Goal: Information Seeking & Learning: Learn about a topic

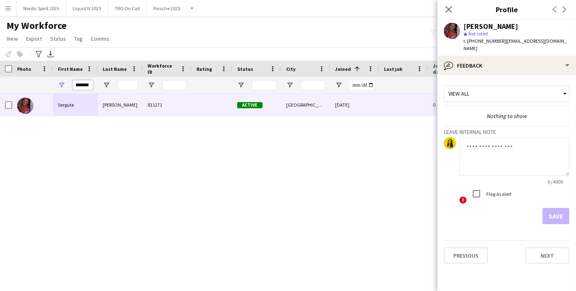
scroll to position [0, 2]
drag, startPoint x: 74, startPoint y: 85, endPoint x: 116, endPoint y: 84, distance: 41.6
click at [116, 84] on div "*******" at bounding box center [442, 85] width 884 height 16
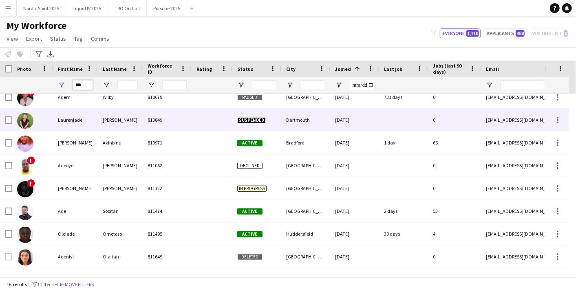
scroll to position [136, 0]
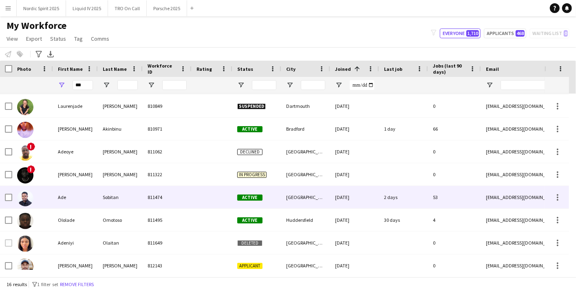
click at [120, 189] on div "Sobitan" at bounding box center [120, 197] width 45 height 22
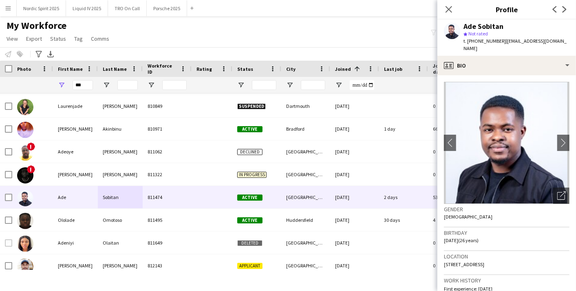
drag, startPoint x: 93, startPoint y: 85, endPoint x: 25, endPoint y: 84, distance: 68.1
click at [25, 84] on div "***" at bounding box center [442, 85] width 884 height 16
drag, startPoint x: 82, startPoint y: 88, endPoint x: 58, endPoint y: 82, distance: 24.3
click at [58, 82] on div "***" at bounding box center [75, 85] width 45 height 16
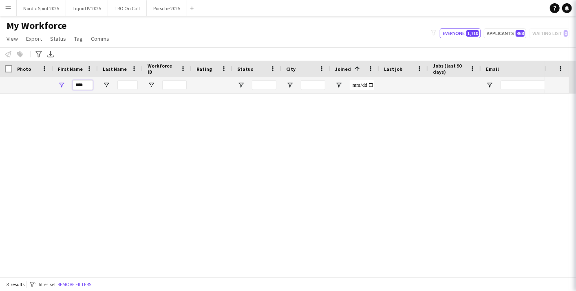
scroll to position [0, 0]
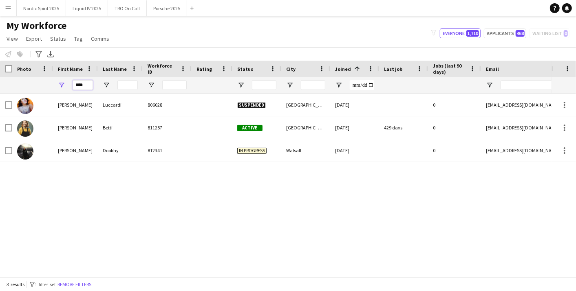
click at [90, 86] on input "****" at bounding box center [83, 85] width 20 height 10
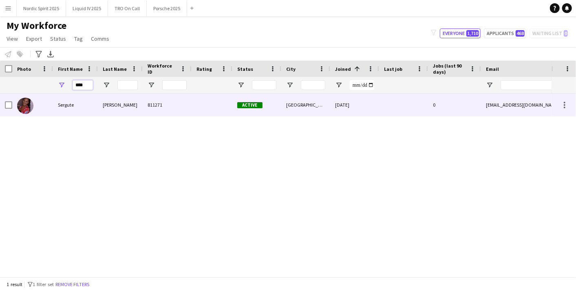
type input "****"
click at [82, 95] on div "Sergute" at bounding box center [75, 105] width 45 height 22
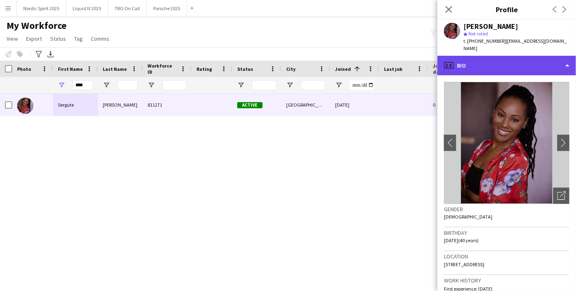
click at [572, 59] on div "profile Bio" at bounding box center [506, 66] width 139 height 20
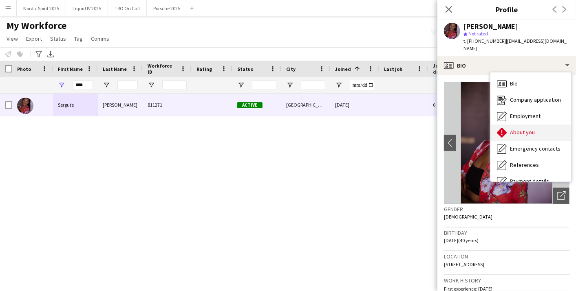
click at [543, 125] on div "About you About you" at bounding box center [530, 133] width 81 height 16
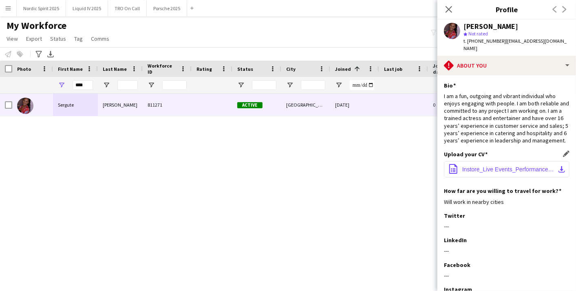
click at [518, 171] on span "Instore_Live Events_Performance.docx" at bounding box center [508, 169] width 92 height 7
drag, startPoint x: 87, startPoint y: 82, endPoint x: 46, endPoint y: 77, distance: 41.5
click at [47, 85] on div "****" at bounding box center [442, 85] width 884 height 16
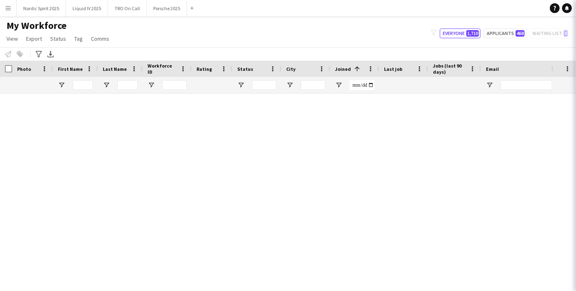
click at [576, 10] on icon "Close pop-in" at bounding box center [587, 9] width 8 height 8
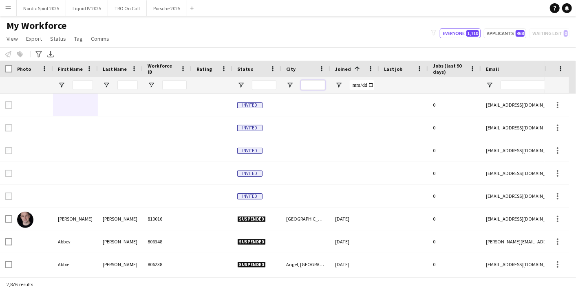
drag, startPoint x: 302, startPoint y: 84, endPoint x: 299, endPoint y: 73, distance: 11.5
click at [302, 84] on input "City Filter Input" at bounding box center [313, 85] width 24 height 10
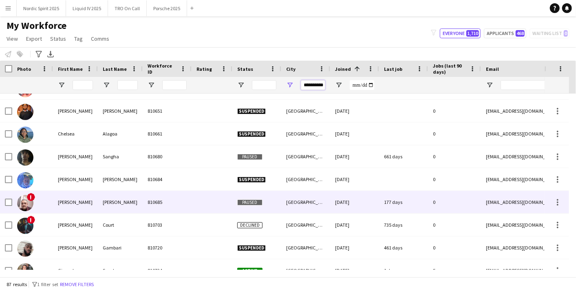
type input "**********"
click at [71, 199] on div "[PERSON_NAME]" at bounding box center [75, 202] width 45 height 22
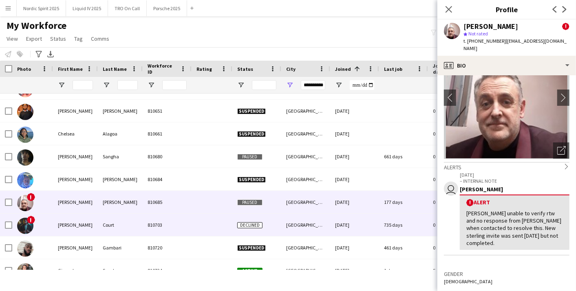
click at [126, 233] on div "Court" at bounding box center [120, 225] width 45 height 22
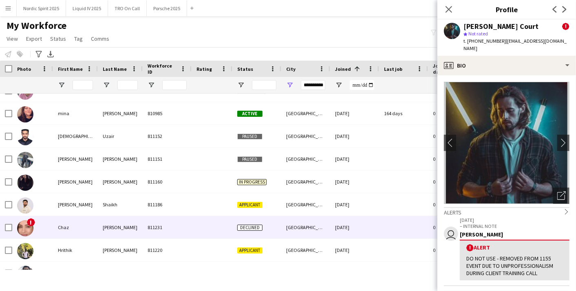
click at [106, 223] on div "[PERSON_NAME]" at bounding box center [120, 227] width 45 height 22
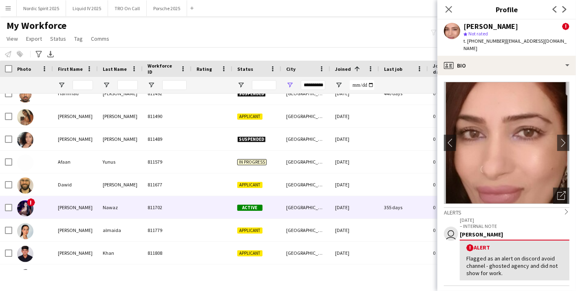
click at [115, 212] on div "Nawaz" at bounding box center [120, 207] width 45 height 22
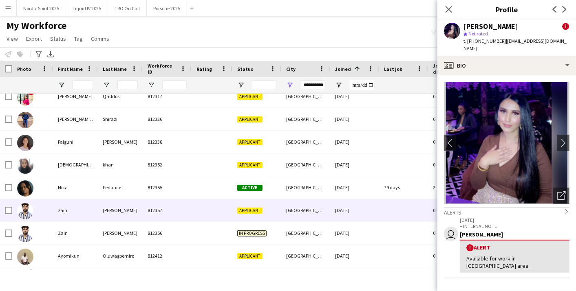
click at [103, 203] on div "[PERSON_NAME]" at bounding box center [120, 210] width 45 height 22
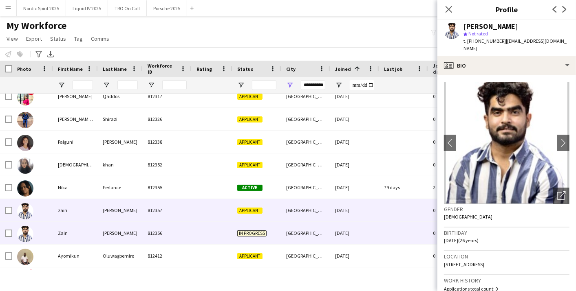
click at [107, 229] on div "[PERSON_NAME]" at bounding box center [120, 233] width 45 height 22
click at [110, 215] on div "[PERSON_NAME]" at bounding box center [120, 210] width 45 height 22
click at [106, 233] on div "[PERSON_NAME]" at bounding box center [120, 233] width 45 height 22
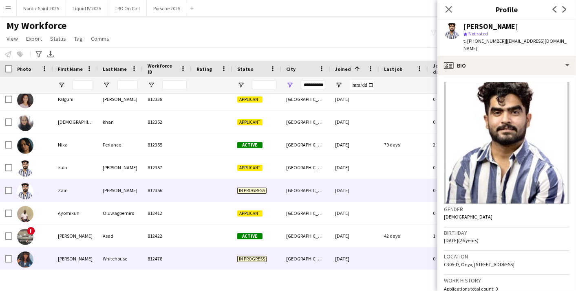
click at [100, 255] on div "Whitehouse" at bounding box center [120, 259] width 45 height 22
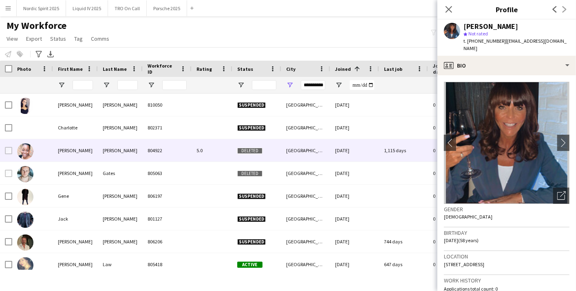
click at [120, 148] on div "[PERSON_NAME]" at bounding box center [120, 150] width 45 height 22
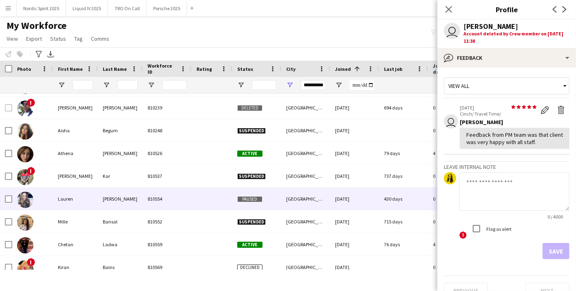
click at [122, 197] on div "[PERSON_NAME]" at bounding box center [120, 199] width 45 height 22
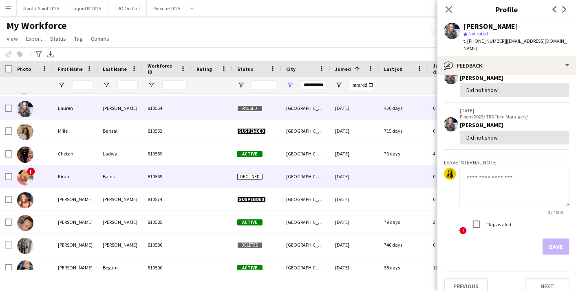
click at [82, 175] on div "Kiran" at bounding box center [75, 177] width 45 height 22
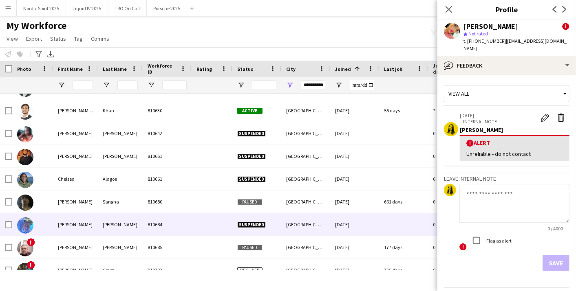
click at [124, 222] on div "[PERSON_NAME]" at bounding box center [120, 225] width 45 height 22
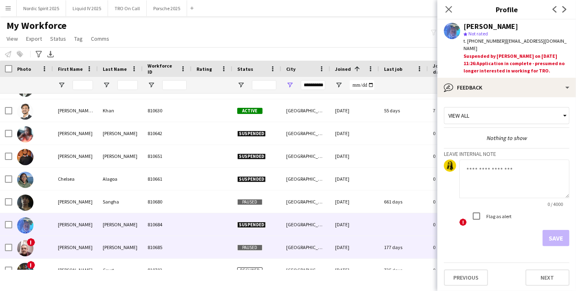
click at [124, 238] on div "[PERSON_NAME]" at bounding box center [120, 247] width 45 height 22
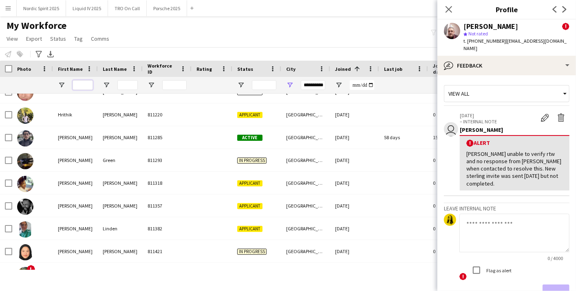
click at [79, 84] on input "First Name Filter Input" at bounding box center [83, 85] width 20 height 10
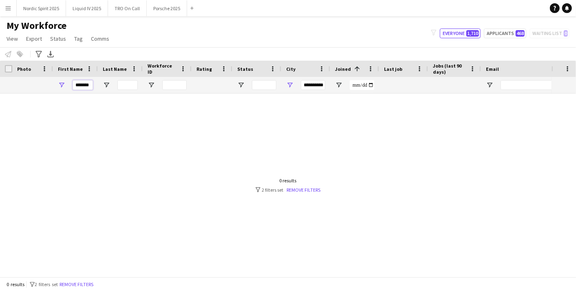
type input "*******"
drag, startPoint x: 302, startPoint y: 86, endPoint x: 358, endPoint y: 85, distance: 55.0
click at [358, 85] on div "*******" at bounding box center [442, 85] width 884 height 16
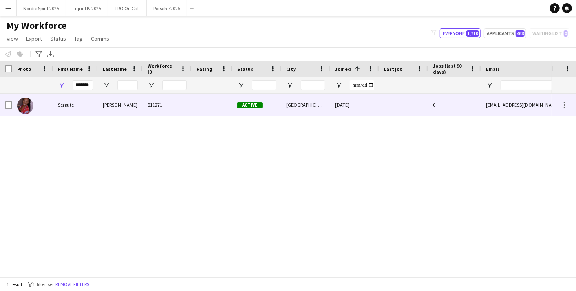
click at [232, 96] on div at bounding box center [212, 105] width 41 height 22
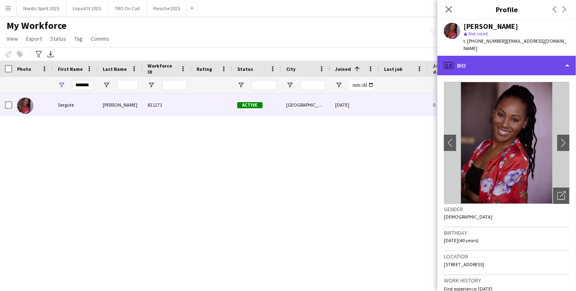
click at [572, 57] on div "profile Bio" at bounding box center [506, 66] width 139 height 20
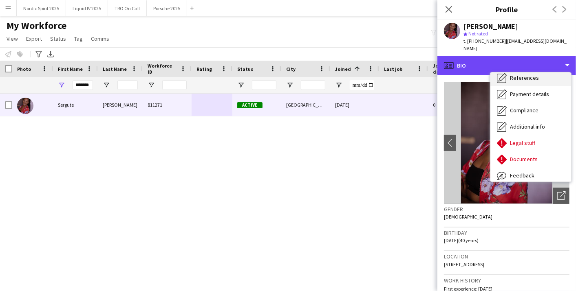
scroll to position [91, 0]
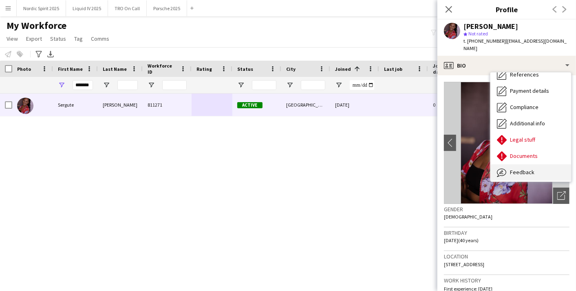
click at [531, 169] on span "Feedback" at bounding box center [522, 172] width 24 height 7
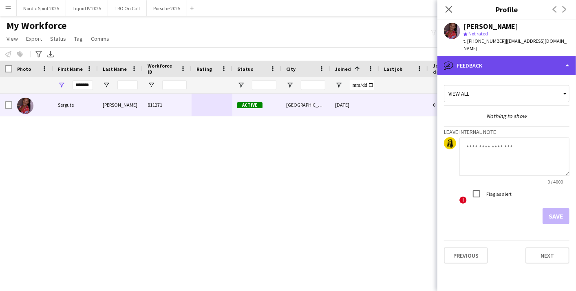
click at [567, 64] on div "bubble-pencil Feedback" at bounding box center [506, 66] width 139 height 20
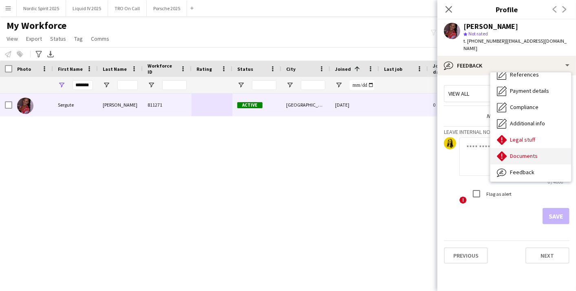
click at [535, 154] on div "Documents Documents" at bounding box center [530, 156] width 81 height 16
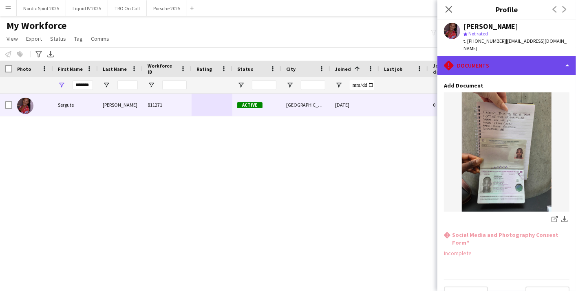
click at [563, 57] on div "rhombus-alert Documents" at bounding box center [506, 66] width 139 height 20
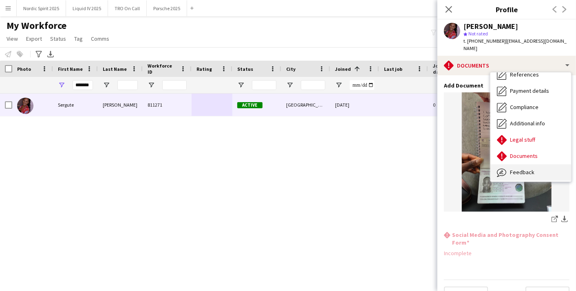
click at [524, 165] on div "Feedback Feedback" at bounding box center [530, 173] width 81 height 16
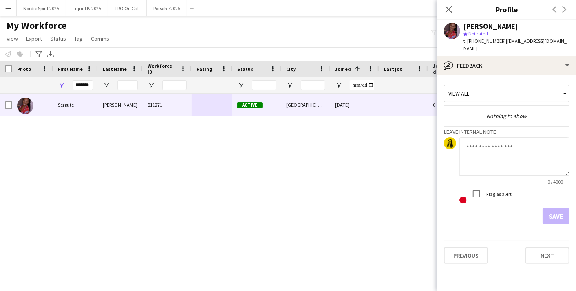
click at [158, 118] on div "[PERSON_NAME] 811271 Active [GEOGRAPHIC_DATA] [DATE] 0 [EMAIL_ADDRESS][DOMAIN_N…" at bounding box center [276, 182] width 552 height 177
drag, startPoint x: 90, startPoint y: 86, endPoint x: 17, endPoint y: 87, distance: 73.0
click at [17, 87] on div "*******" at bounding box center [442, 85] width 884 height 16
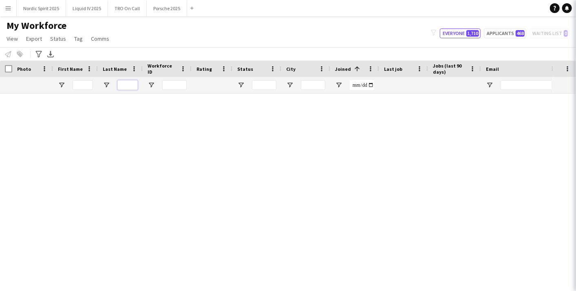
click at [128, 88] on input "Last Name Filter Input" at bounding box center [127, 85] width 20 height 10
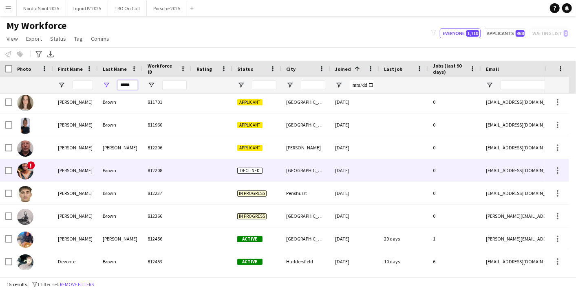
scroll to position [165, 0]
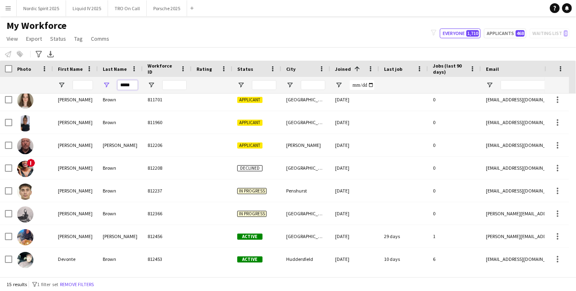
type input "*****"
drag, startPoint x: 134, startPoint y: 85, endPoint x: 86, endPoint y: 80, distance: 48.4
click at [86, 82] on div "*****" at bounding box center [442, 85] width 884 height 16
click at [77, 82] on input "First Name Filter Input" at bounding box center [83, 85] width 20 height 10
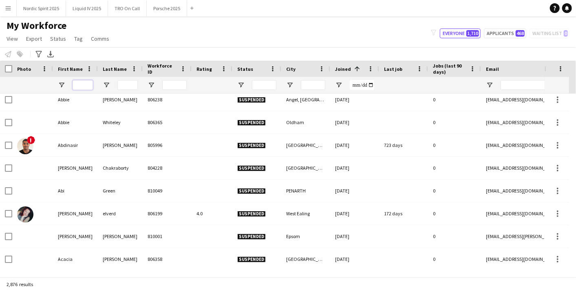
click at [81, 84] on input "First Name Filter Input" at bounding box center [83, 85] width 20 height 10
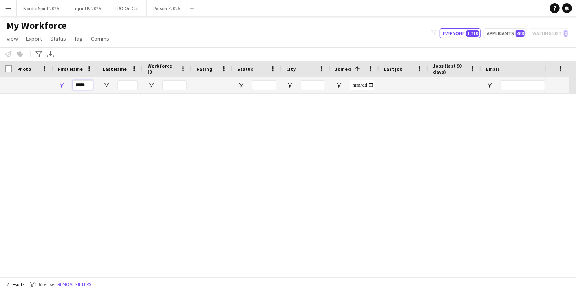
scroll to position [0, 0]
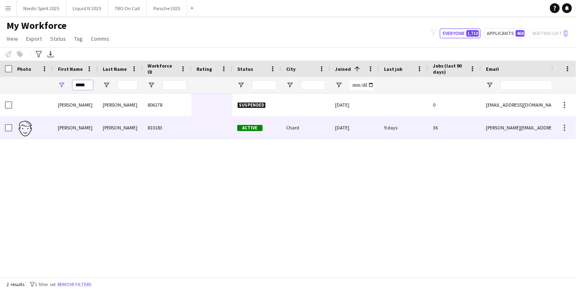
type input "*****"
click at [121, 124] on div "[PERSON_NAME]" at bounding box center [120, 128] width 45 height 22
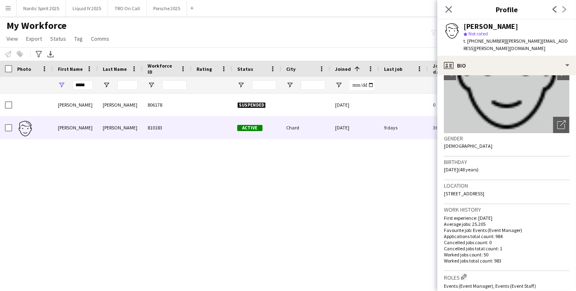
scroll to position [136, 0]
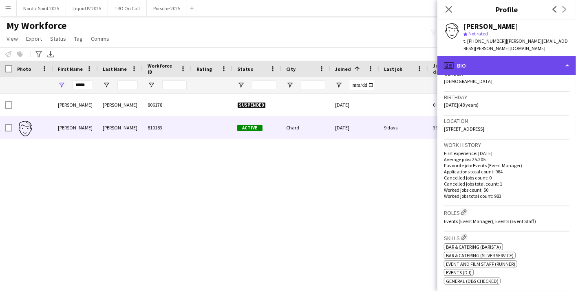
click at [569, 61] on div "profile Bio" at bounding box center [506, 66] width 139 height 20
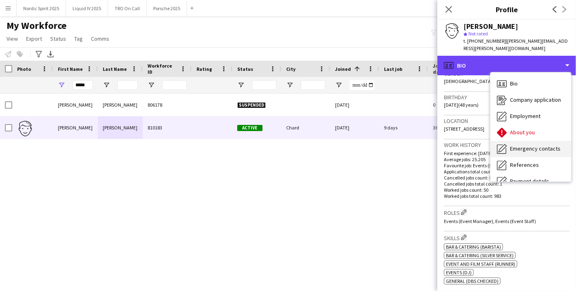
scroll to position [91, 0]
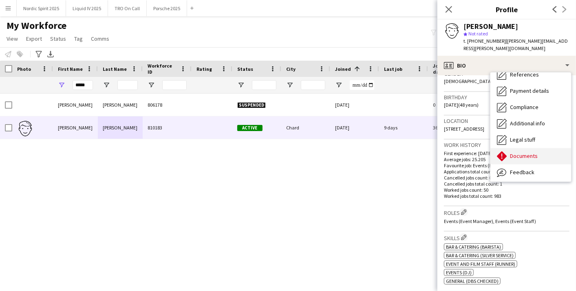
click at [535, 152] on span "Documents" at bounding box center [524, 155] width 28 height 7
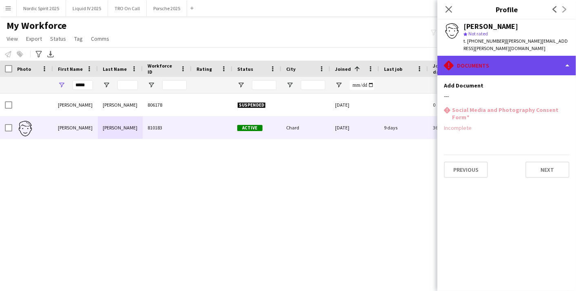
click at [545, 63] on div "rhombus-alert Documents" at bounding box center [506, 66] width 139 height 20
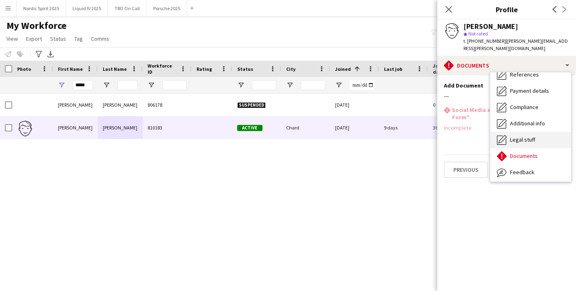
click at [534, 132] on div "Legal stuff Legal stuff" at bounding box center [530, 140] width 81 height 16
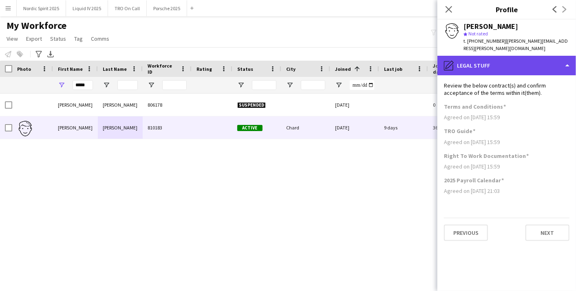
click at [543, 57] on div "pencil4 Legal stuff" at bounding box center [506, 66] width 139 height 20
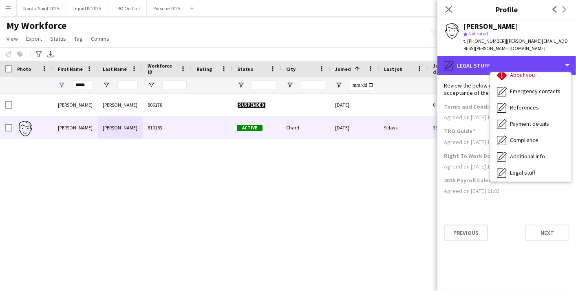
scroll to position [0, 0]
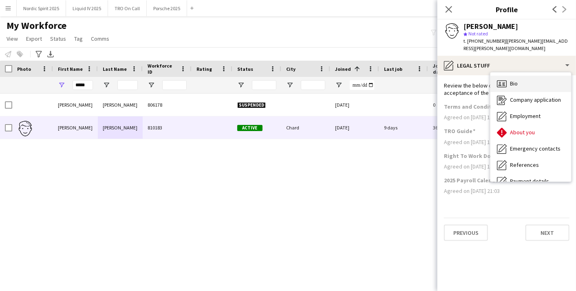
click at [563, 81] on div "Bio Bio" at bounding box center [530, 84] width 81 height 16
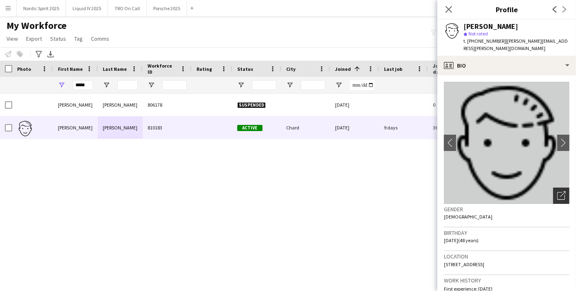
click at [557, 192] on icon "Open photos pop-in" at bounding box center [561, 196] width 9 height 9
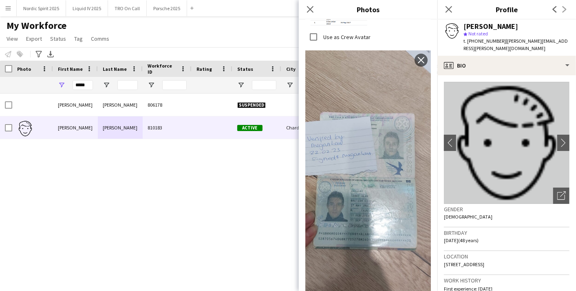
scroll to position [344, 0]
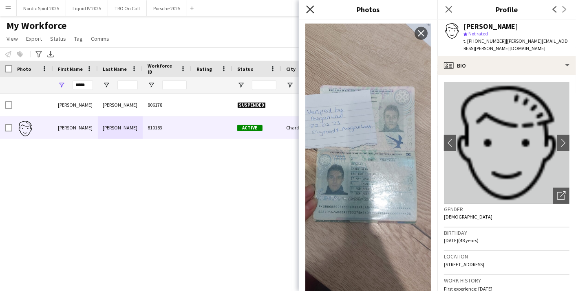
click at [313, 11] on icon "Close pop-in" at bounding box center [310, 9] width 8 height 8
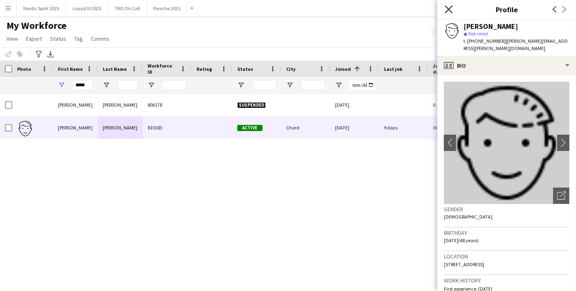
click at [449, 11] on icon "Close pop-in" at bounding box center [449, 9] width 8 height 8
